Goal: Obtain resource: Obtain resource

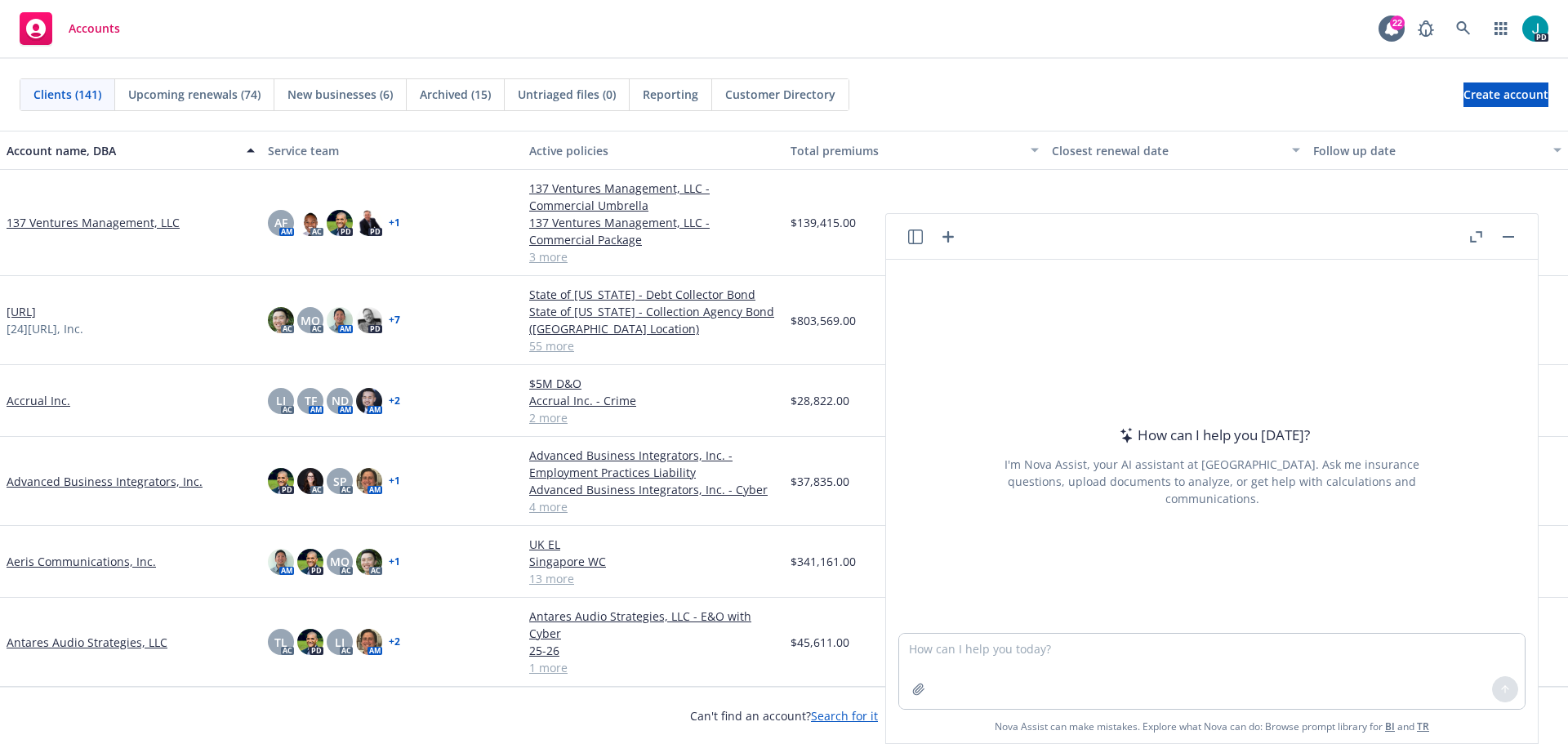
click at [918, 246] on button "button" at bounding box center [915, 237] width 20 height 20
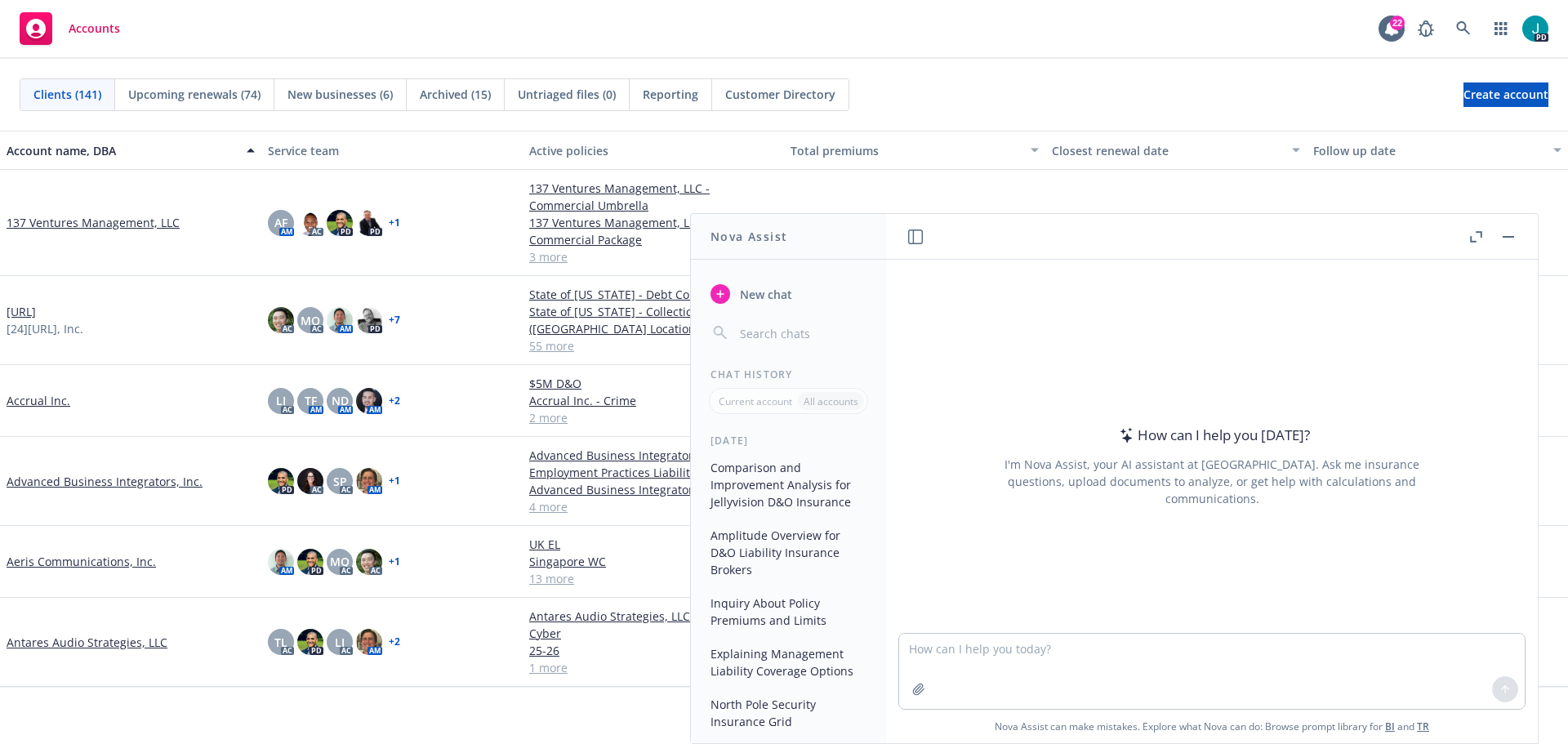
click at [789, 496] on button "Comparison and Improvement Analysis for Jellyvision D&O Insurance" at bounding box center [788, 485] width 169 height 61
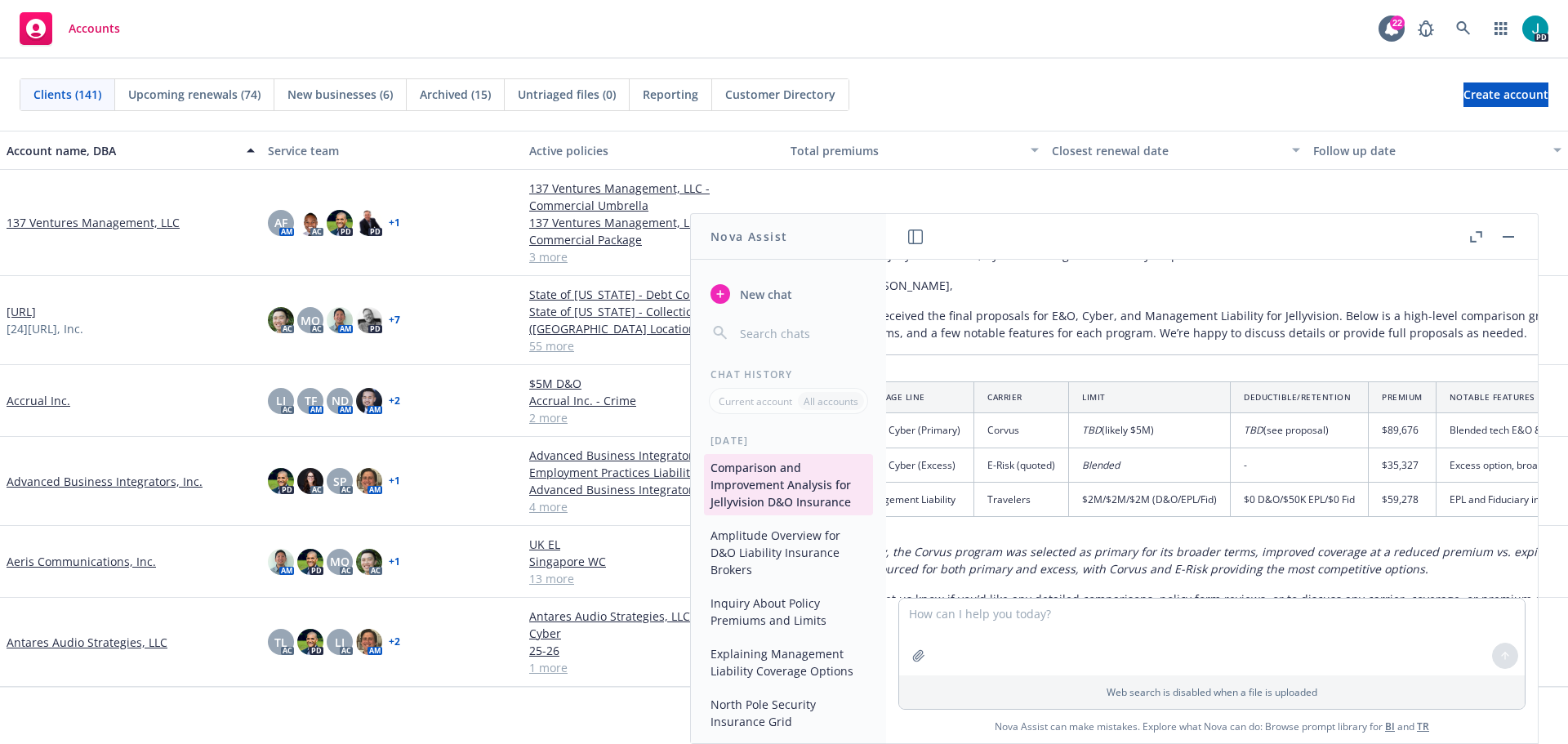
scroll to position [3139, 4]
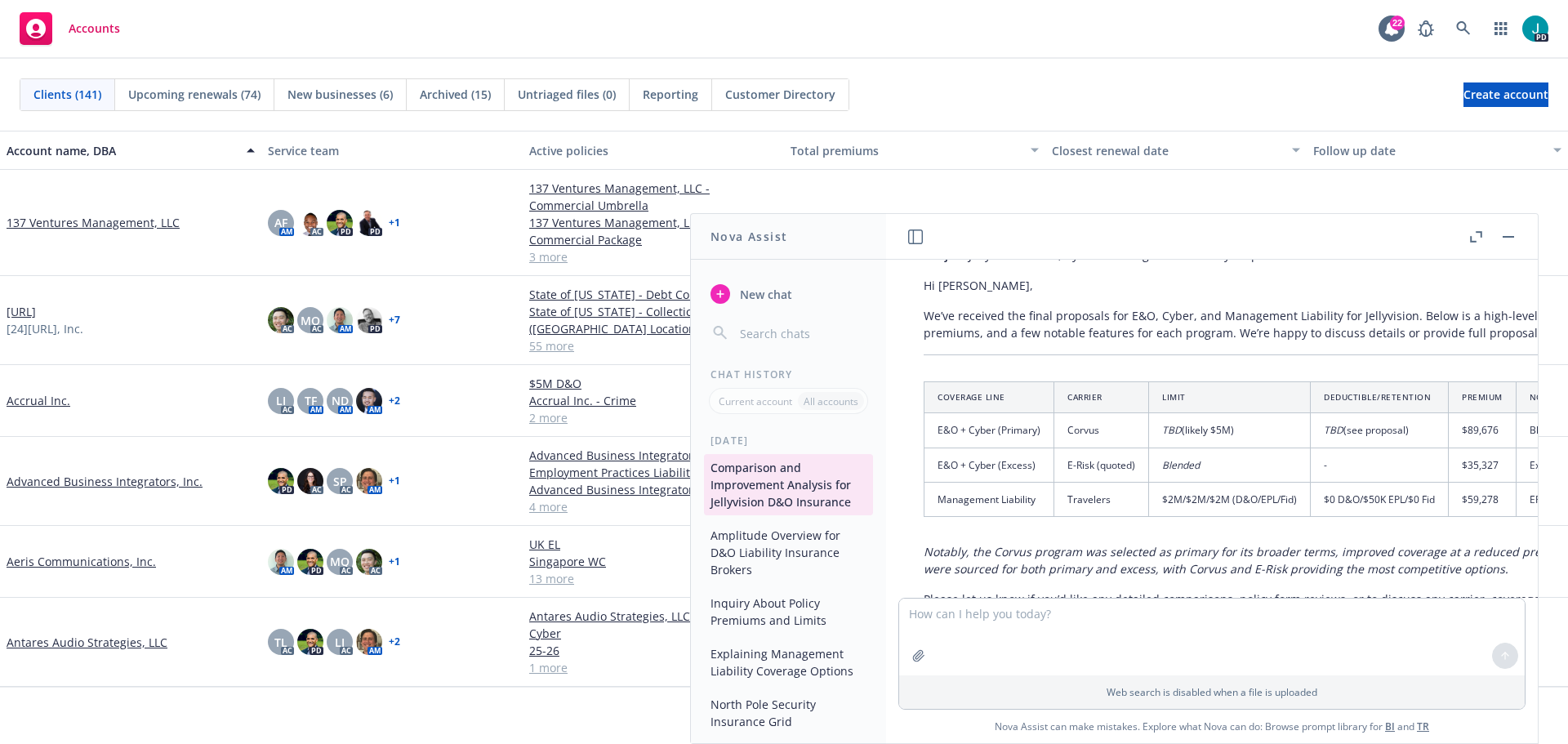
drag, startPoint x: 1470, startPoint y: 235, endPoint x: 1373, endPoint y: 247, distance: 97.7
click at [1470, 235] on icon "button" at bounding box center [1476, 236] width 13 height 12
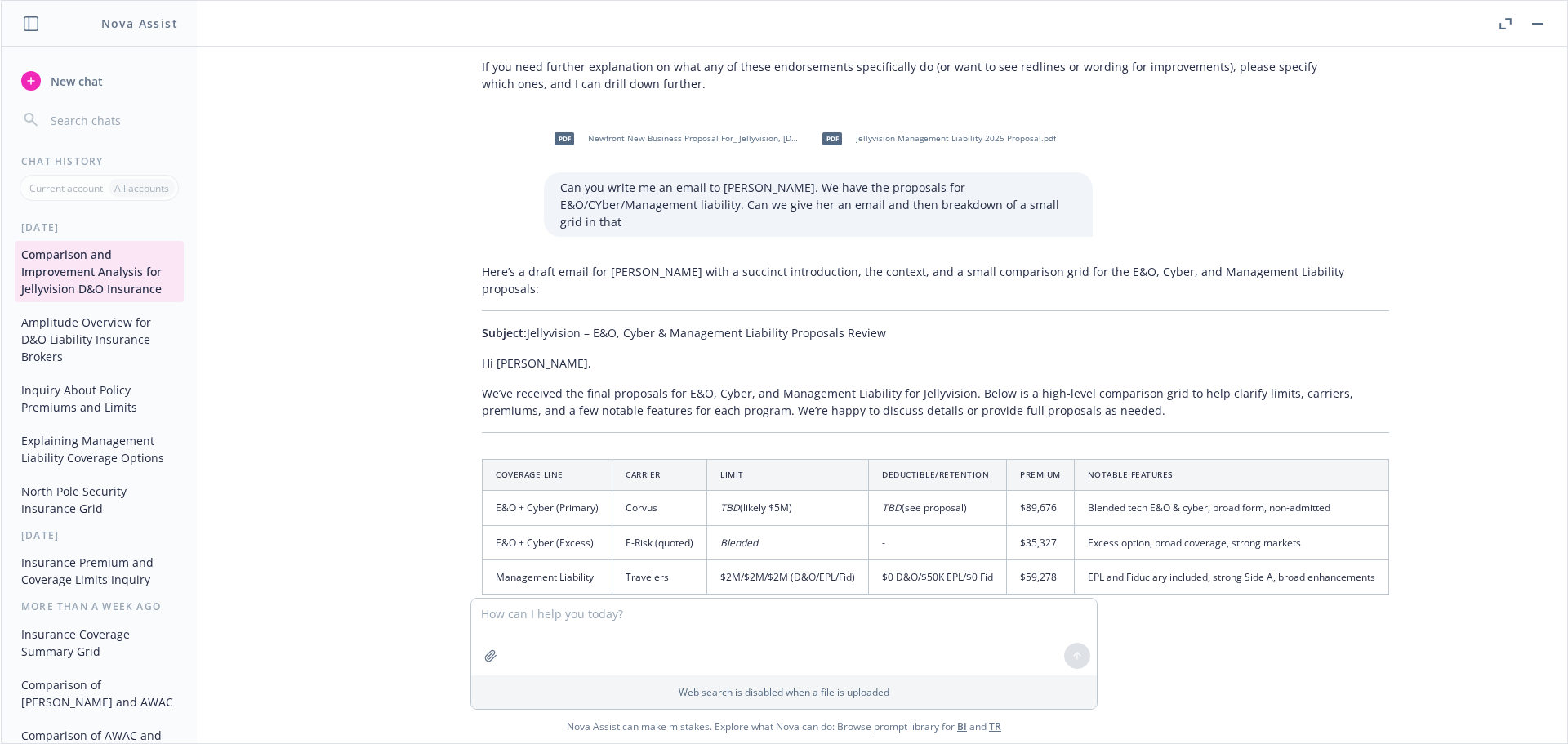
scroll to position [2844, 4]
click at [1491, 21] on header "Toggle Fullscreen Toggle Fullscreen" at bounding box center [784, 23] width 1566 height 46
click at [1499, 23] on icon "button" at bounding box center [1505, 23] width 13 height 12
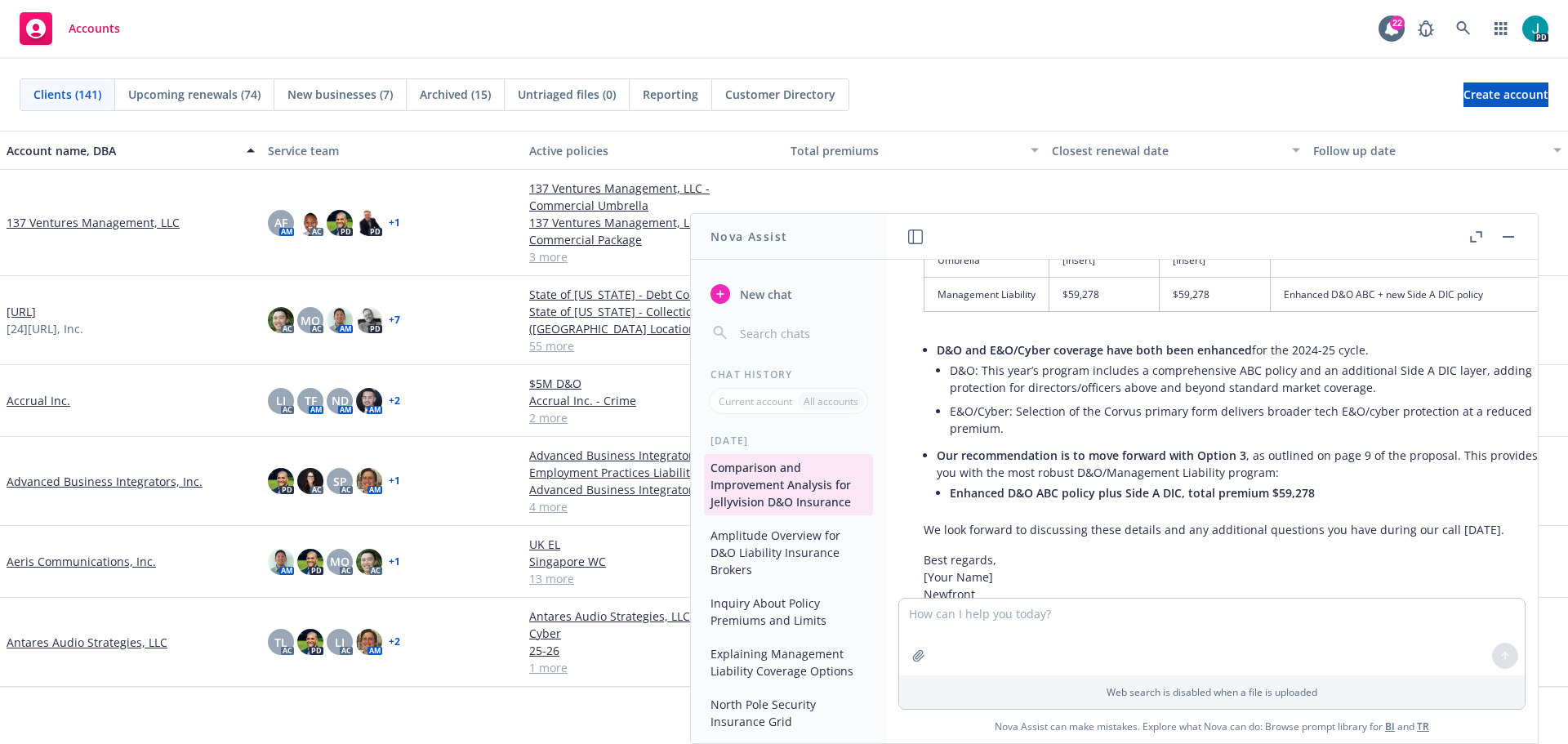
scroll to position [5017, 4]
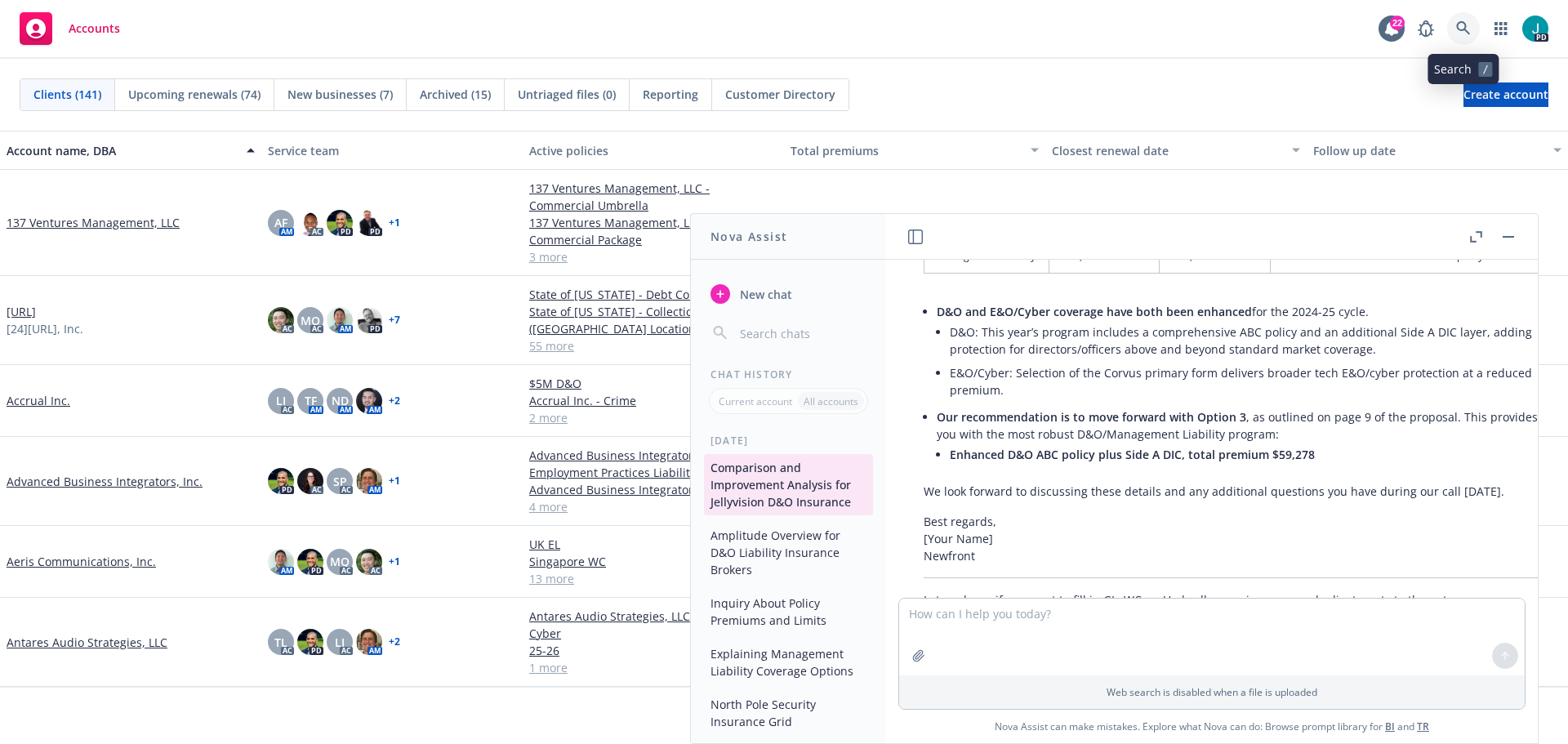
click at [1459, 21] on link at bounding box center [1463, 29] width 33 height 33
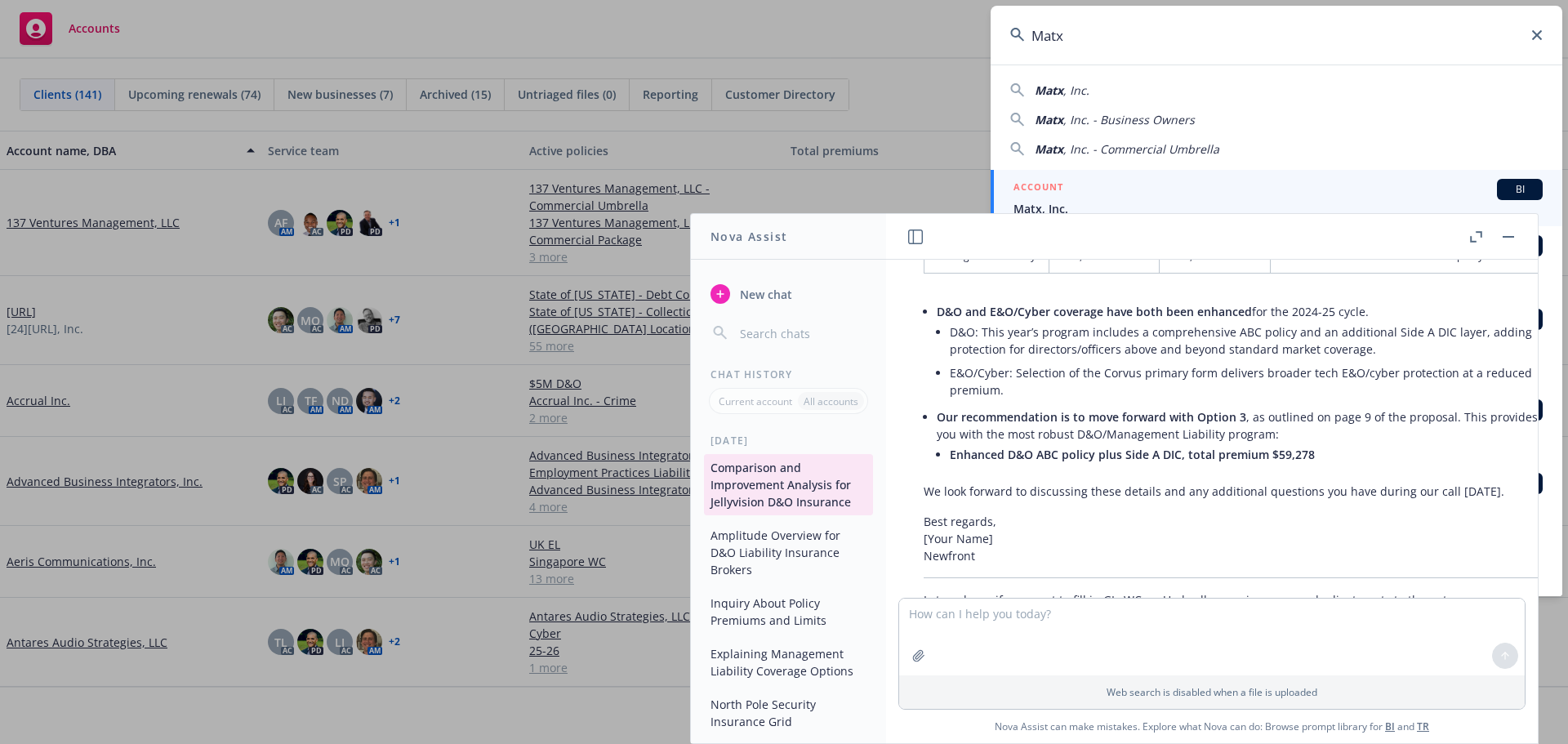
click at [1107, 79] on div "Matx , Inc. Matx , Inc. - Business Owners Matx , Inc. - Commercial Umbrella" at bounding box center [1276, 116] width 572 height 82
click at [1106, 87] on div "Matx , Inc." at bounding box center [1276, 89] width 532 height 17
type input "Matx, Inc."
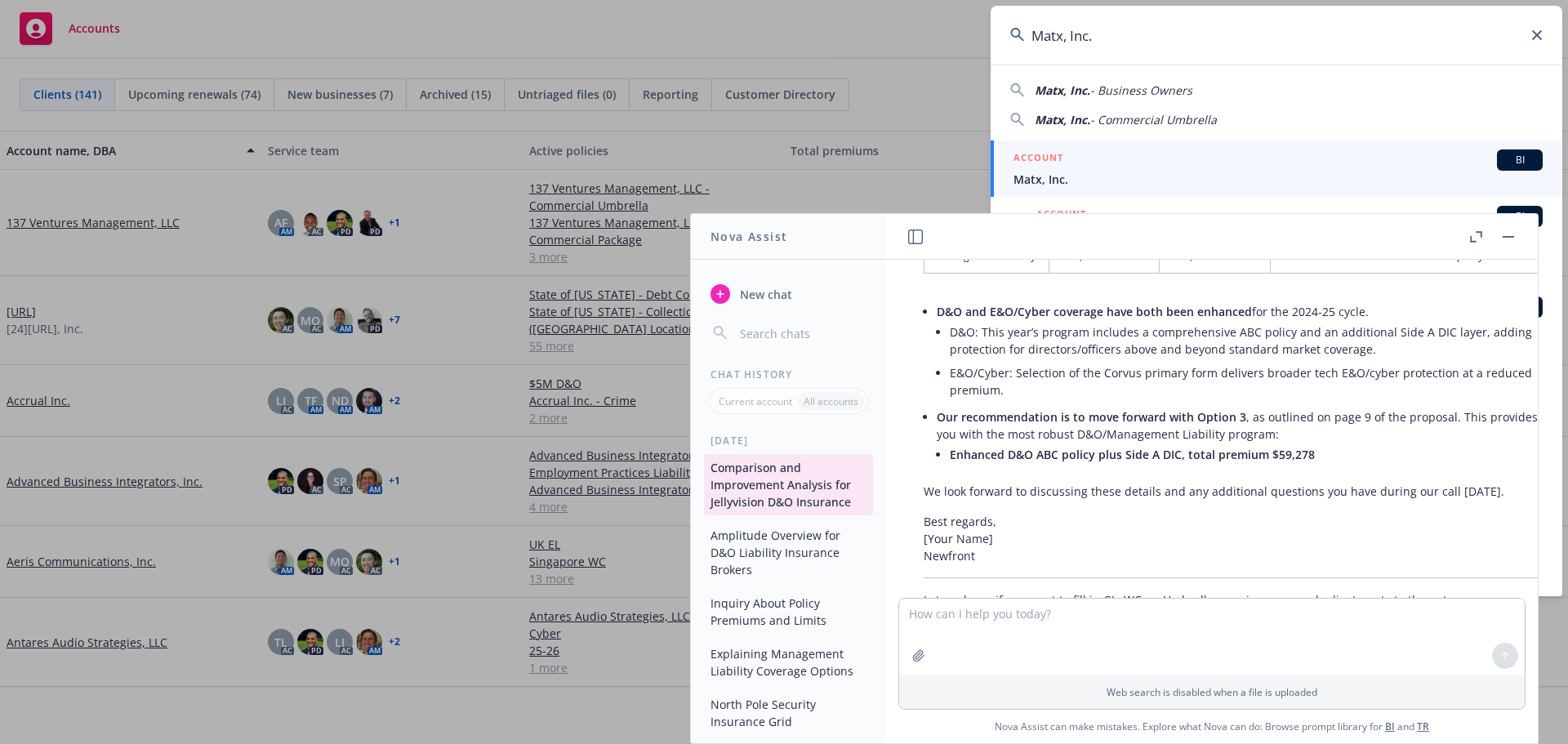
click at [1064, 169] on div "ACCOUNT BI" at bounding box center [1278, 160] width 530 height 21
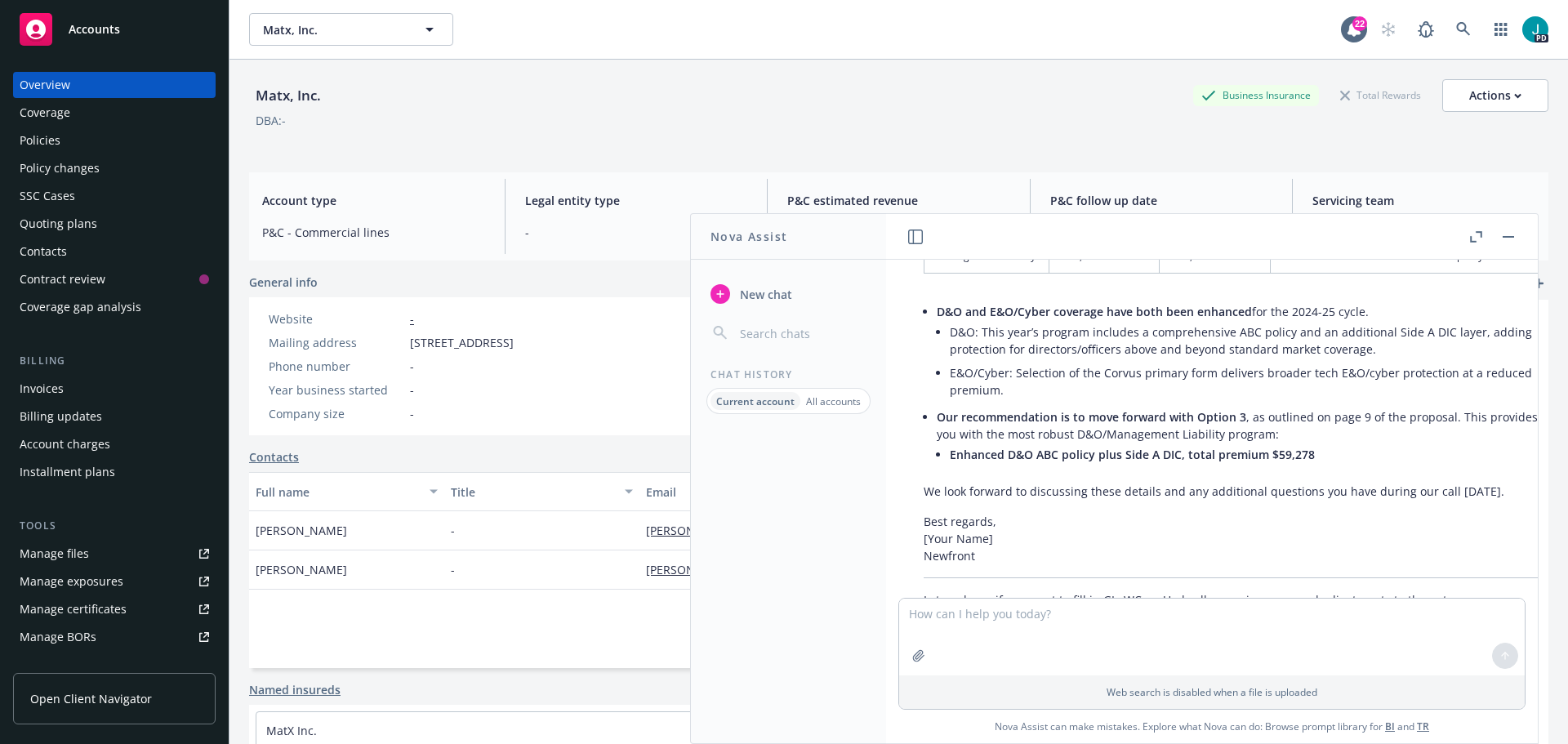
click at [1522, 238] on header at bounding box center [1211, 236] width 651 height 46
click at [1513, 238] on button "button" at bounding box center [1508, 237] width 20 height 20
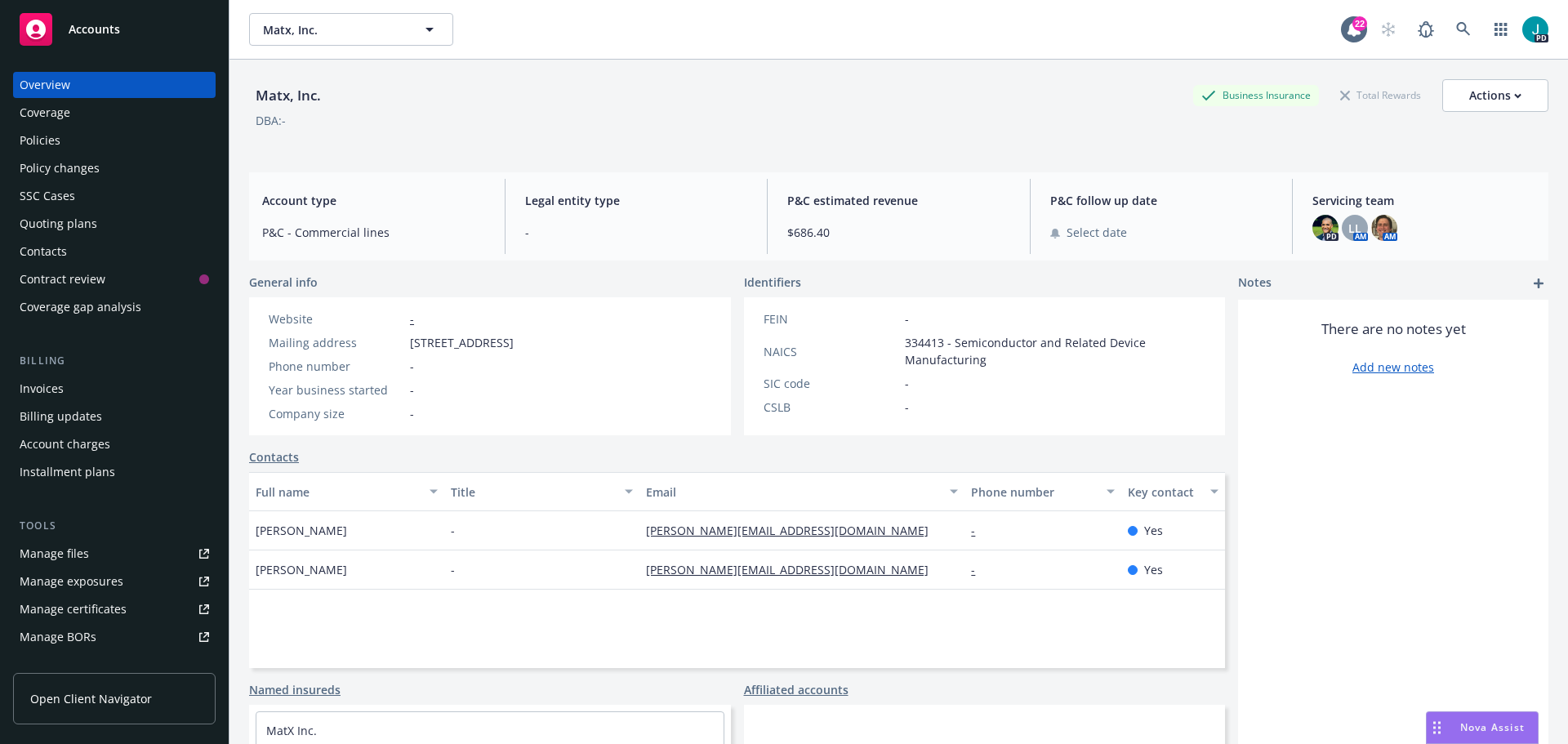
click at [72, 133] on div "Policies" at bounding box center [114, 140] width 190 height 26
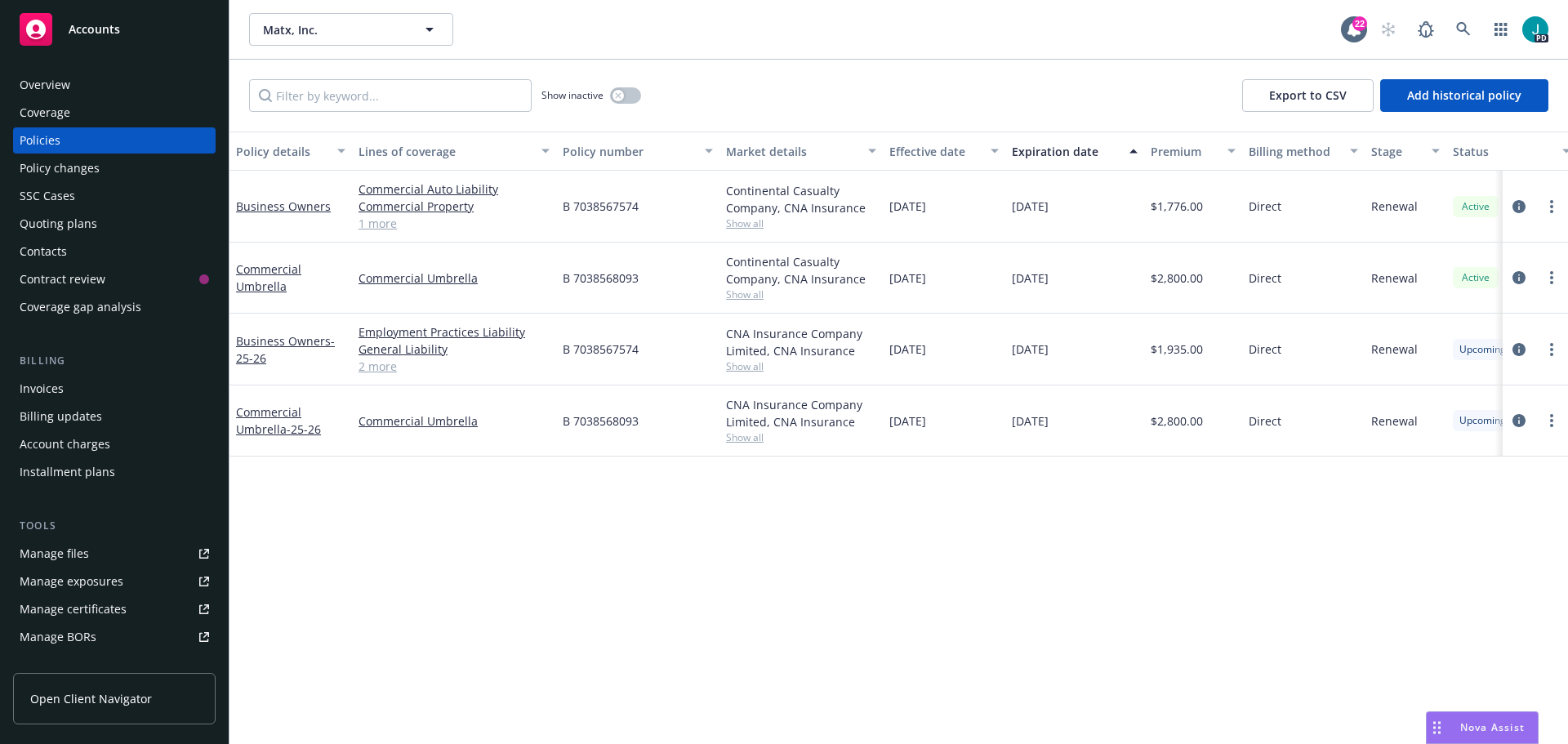
click at [135, 547] on link "Manage files" at bounding box center [114, 553] width 202 height 26
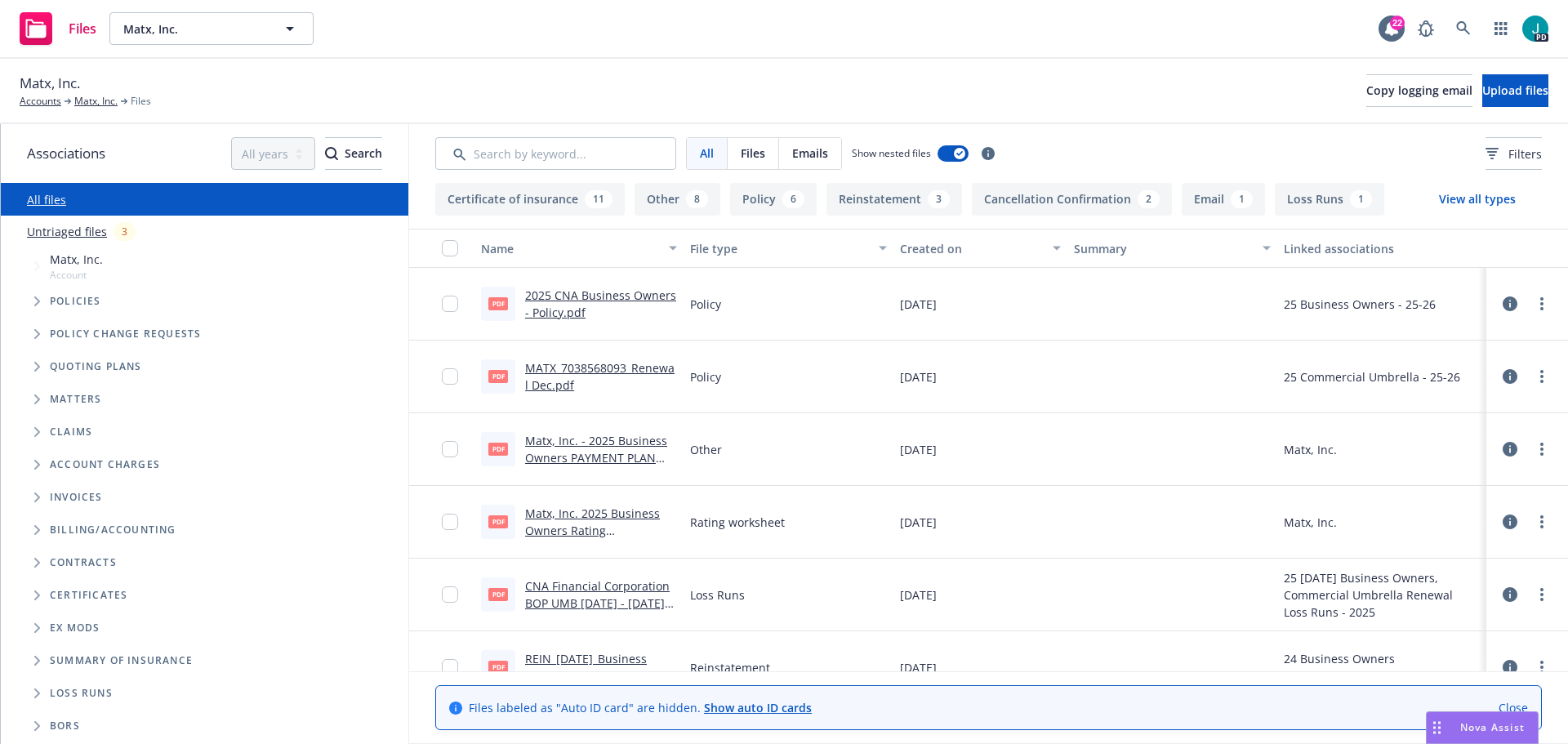
click at [558, 199] on button "Certificate of insurance 11" at bounding box center [530, 199] width 190 height 33
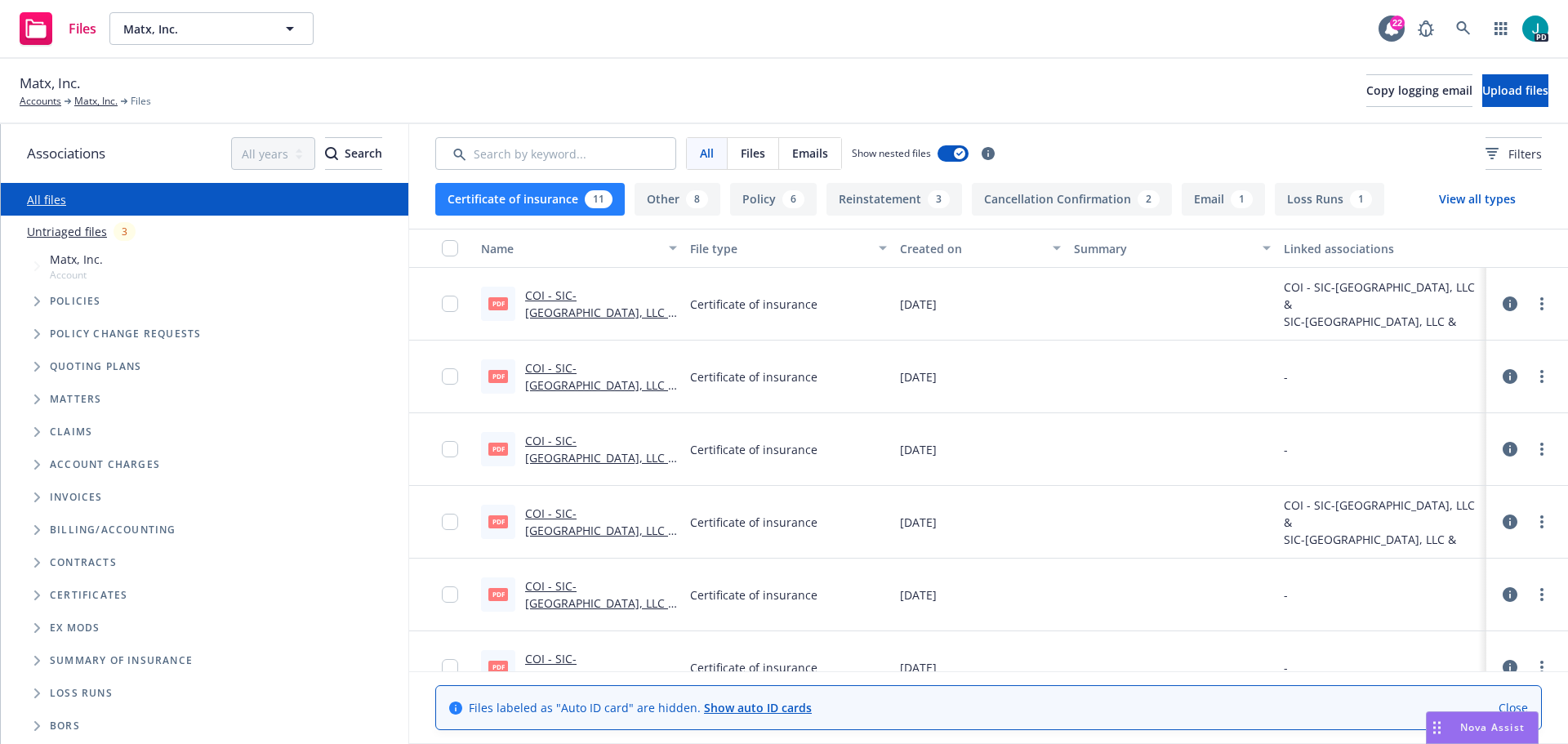
click at [559, 300] on link "COI - SIC-Mountain Bay Plaza, LLC & The Swig Company, LLC - Matx, Inc..pdf" at bounding box center [600, 320] width 151 height 67
